Goal: Find specific page/section: Find specific page/section

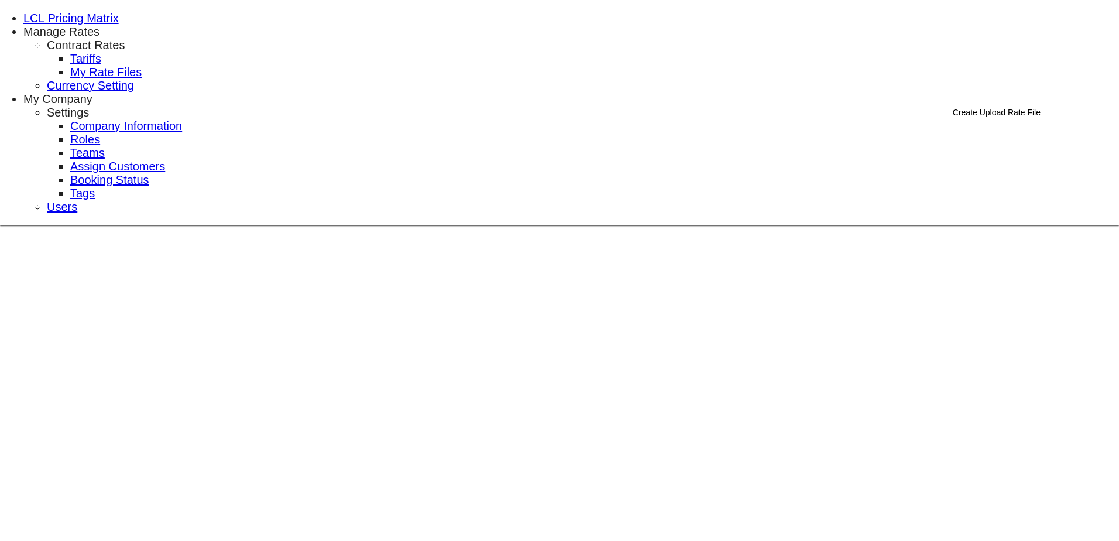
click at [39, 12] on link "LCL Pricing Matrix" at bounding box center [70, 18] width 95 height 13
click at [142, 78] on span "My Rate Files" at bounding box center [105, 72] width 71 height 13
click at [65, 25] on link "LCL Pricing Matrix" at bounding box center [70, 18] width 95 height 13
